Goal: Task Accomplishment & Management: Manage account settings

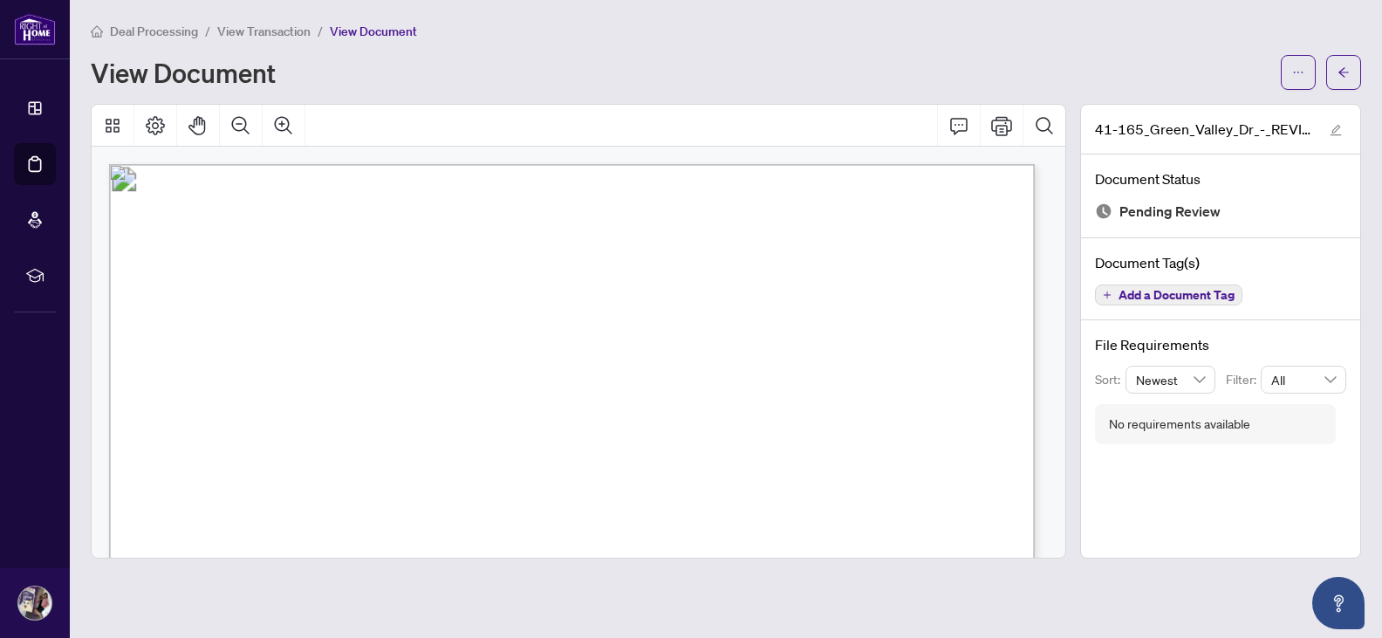
scroll to position [740, 0]
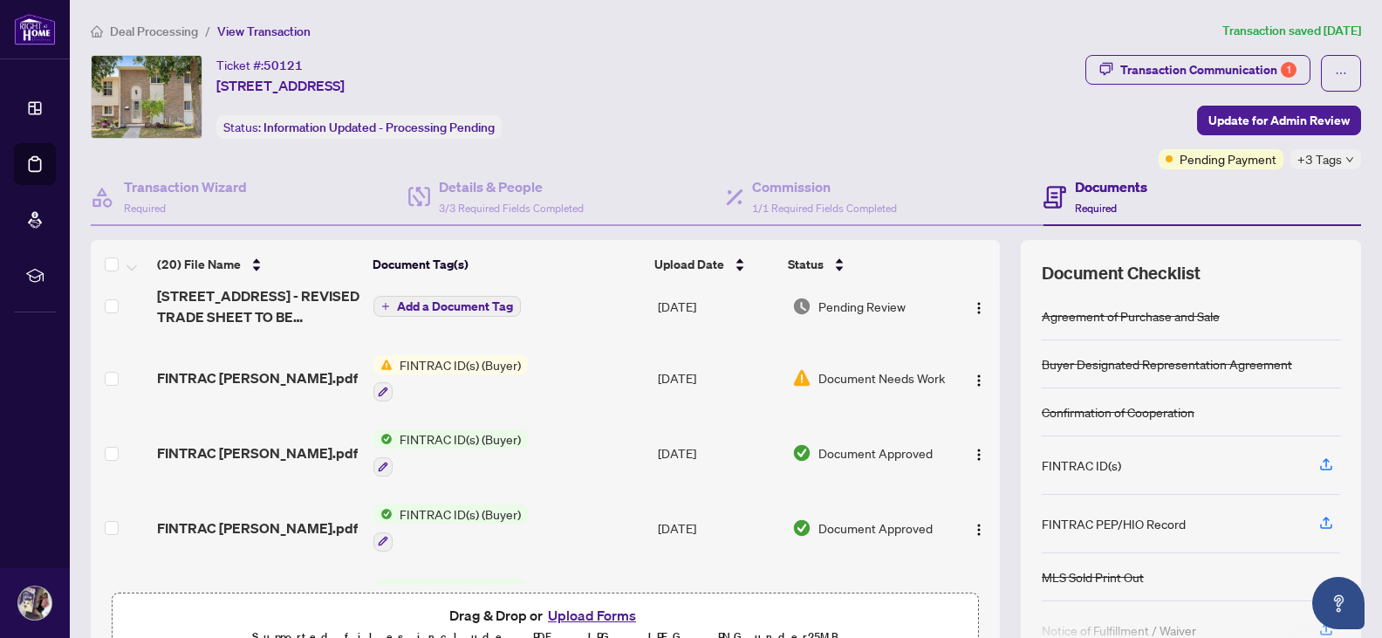
scroll to position [302, 0]
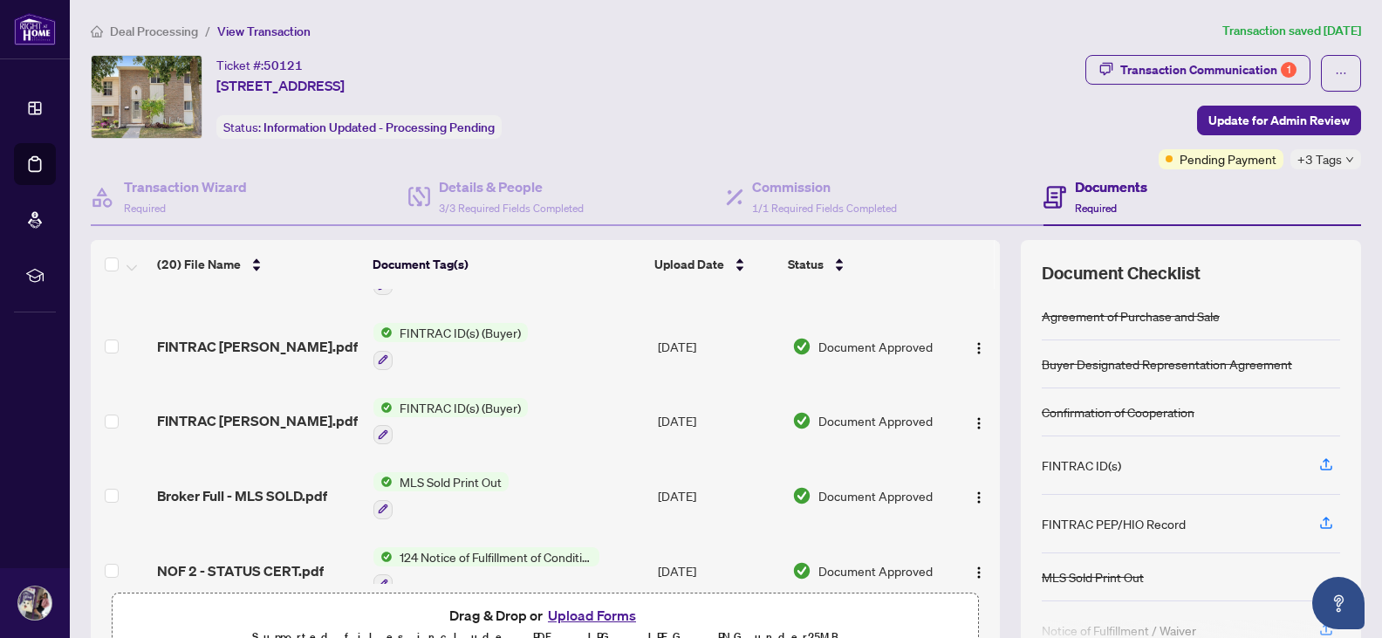
click at [601, 409] on tbody "41-165_Green_Valley_Dr_-_REVISED_TRADE_SHEET_TO_BE_REVIEWED.pdf Add a Document …" at bounding box center [545, 546] width 909 height 1465
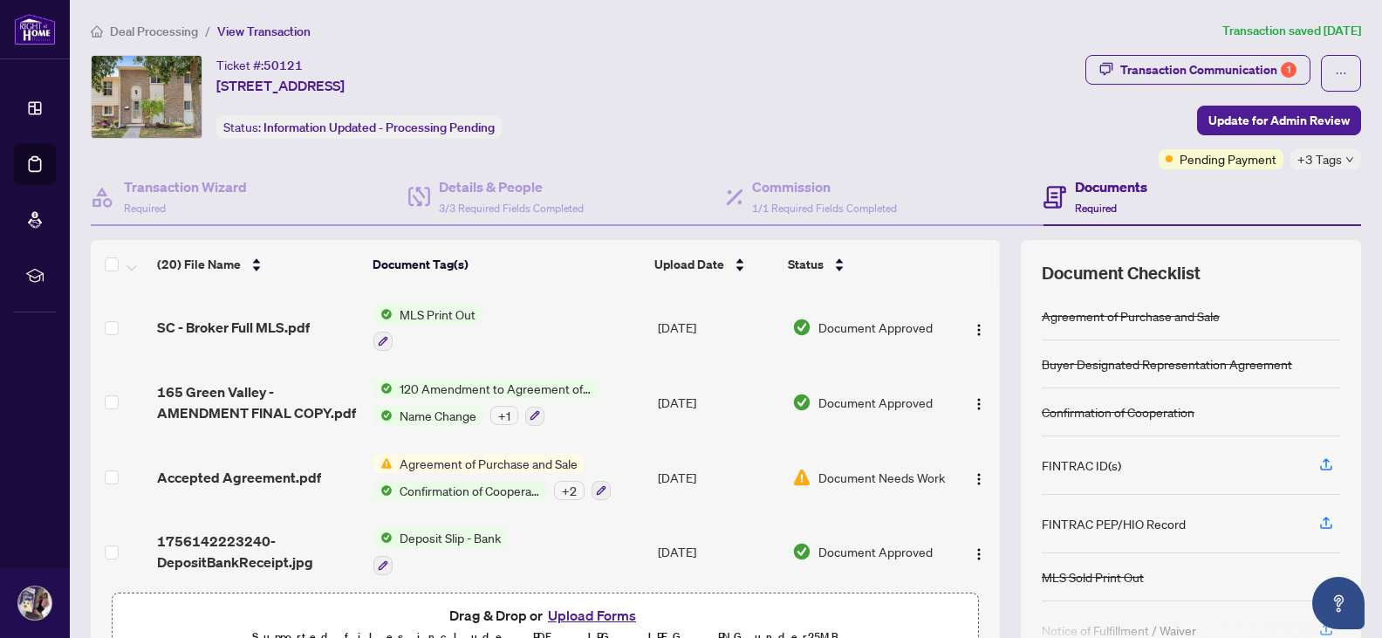
scroll to position [1184, 0]
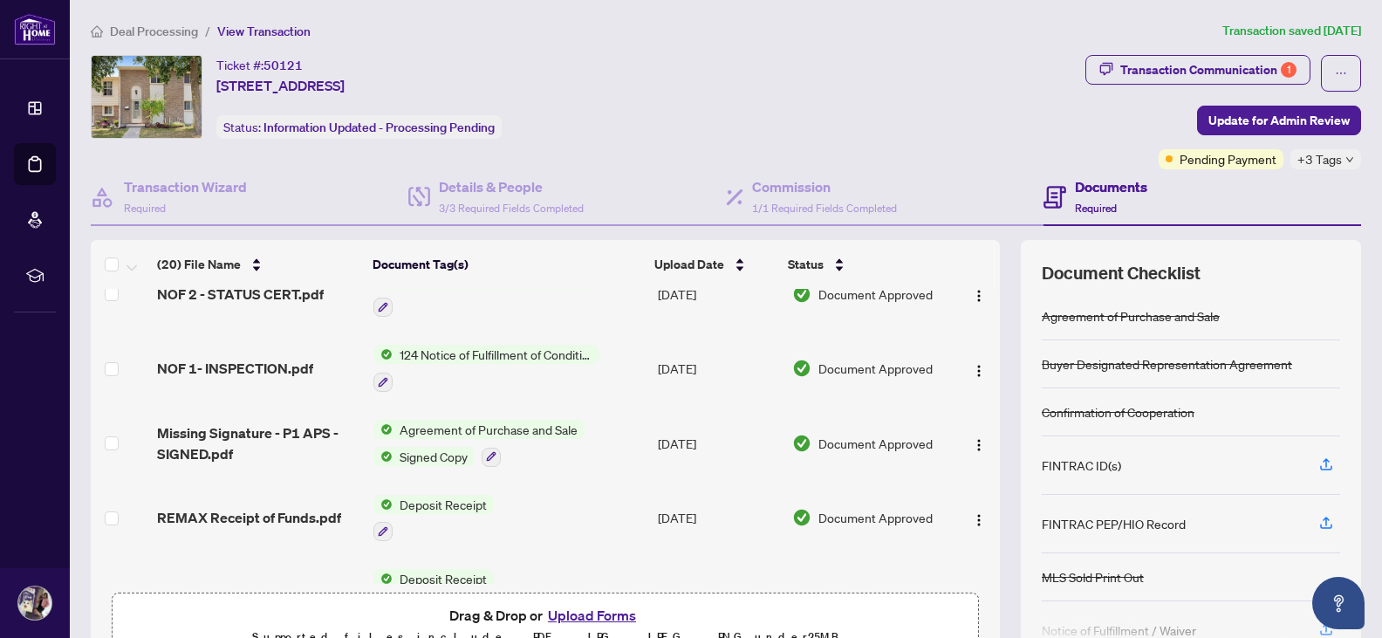
click at [601, 403] on tbody "41-165_Green_Valley_Dr_-_REVISED_TRADE_SHEET_TO_BE_REVIEWED.pdf Add a Document …" at bounding box center [545, 270] width 909 height 1465
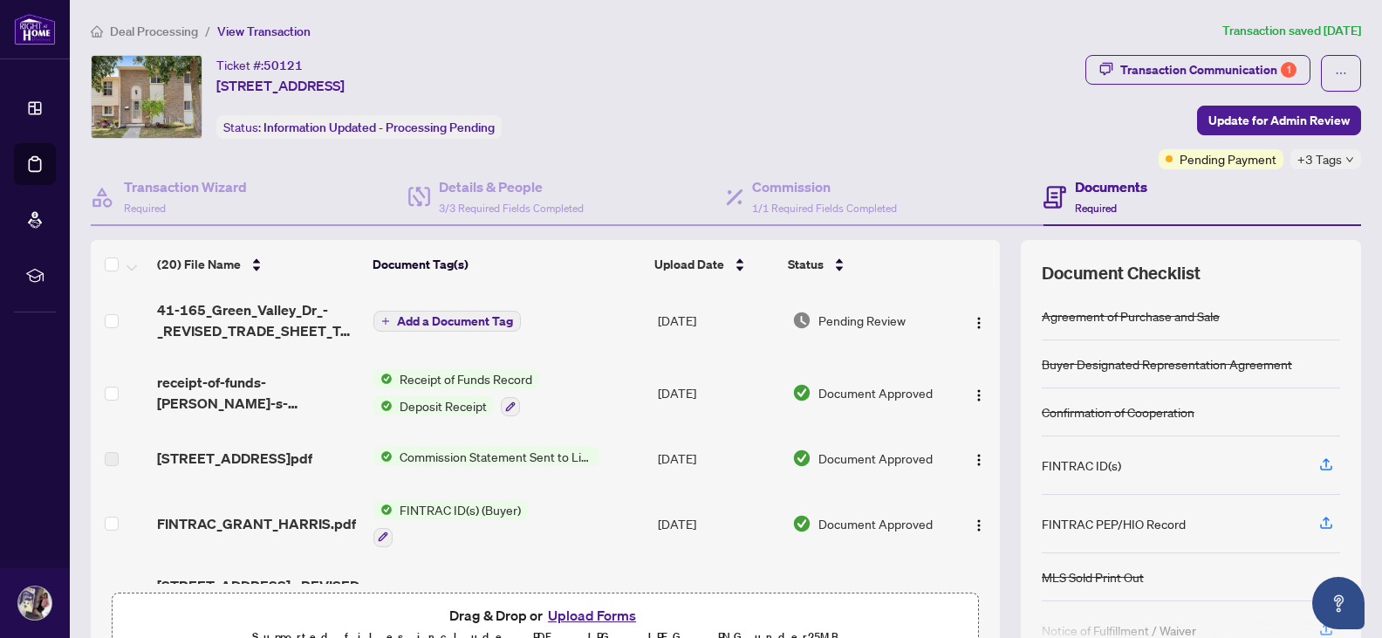
scroll to position [0, 0]
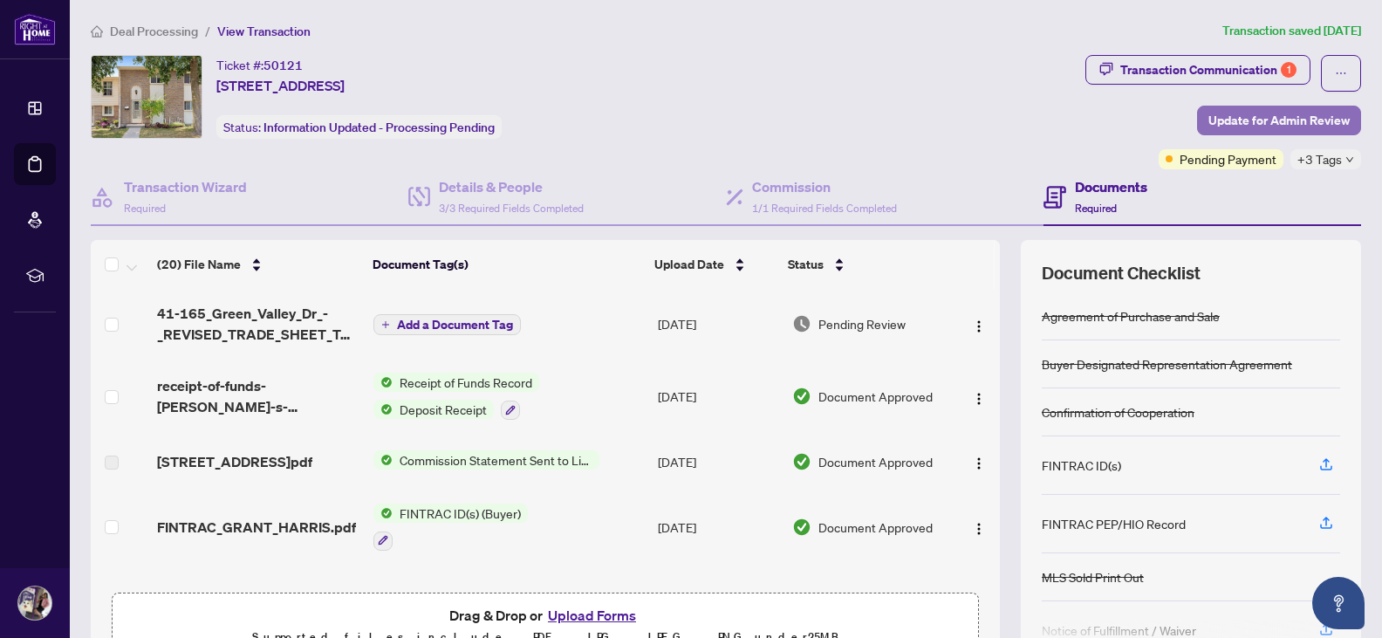
click at [1291, 121] on span "Update for Admin Review" at bounding box center [1278, 120] width 141 height 28
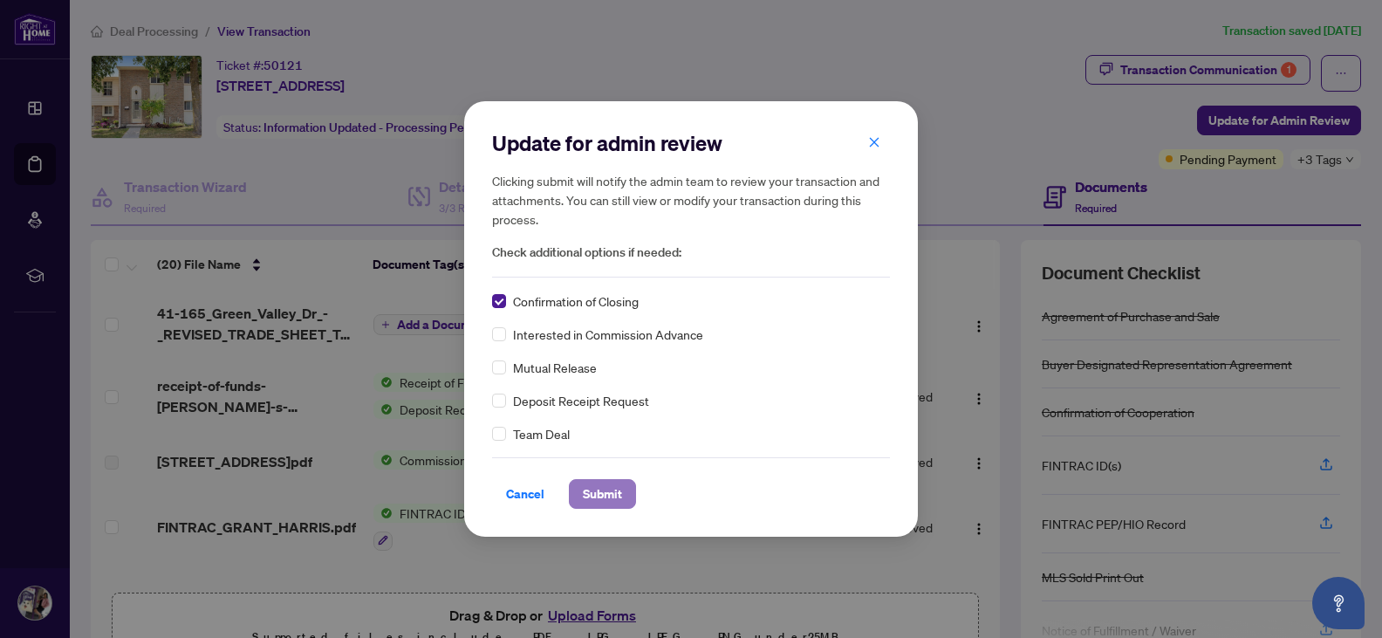
click at [617, 500] on span "Submit" at bounding box center [602, 494] width 39 height 28
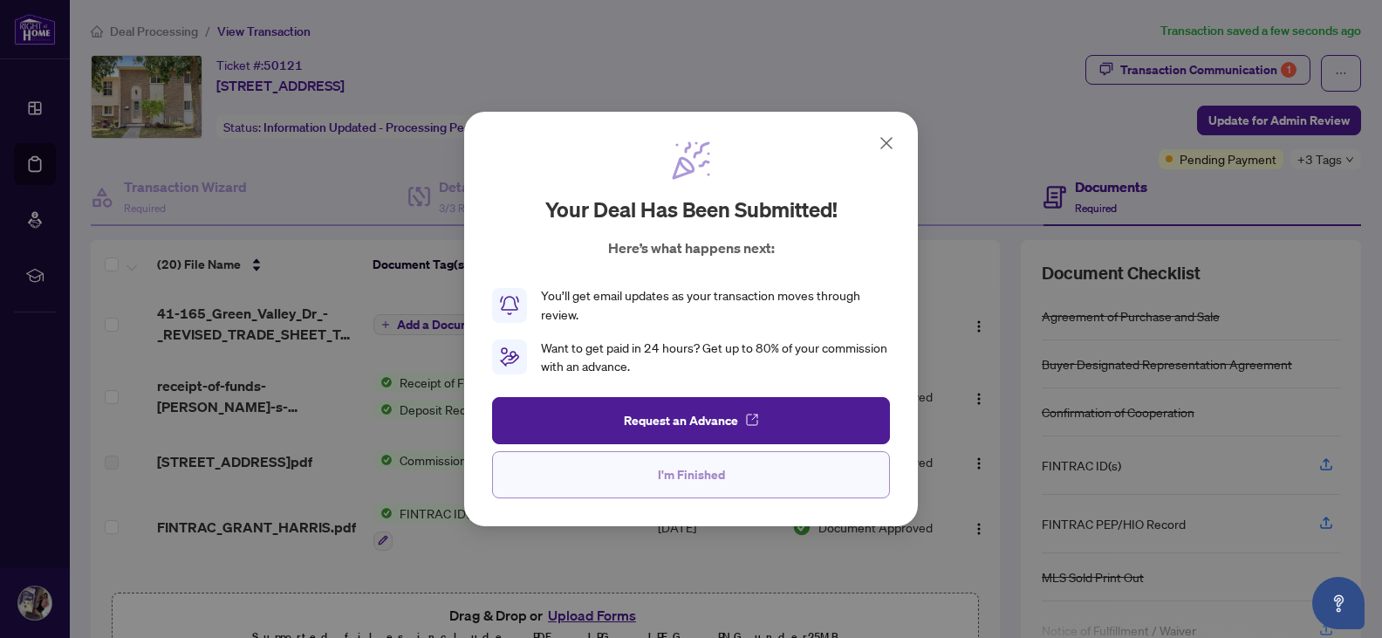
click at [704, 467] on span "I'm Finished" at bounding box center [691, 475] width 67 height 28
